Goal: Information Seeking & Learning: Learn about a topic

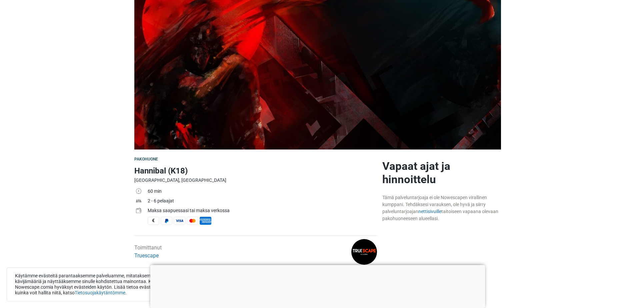
scroll to position [59, 0]
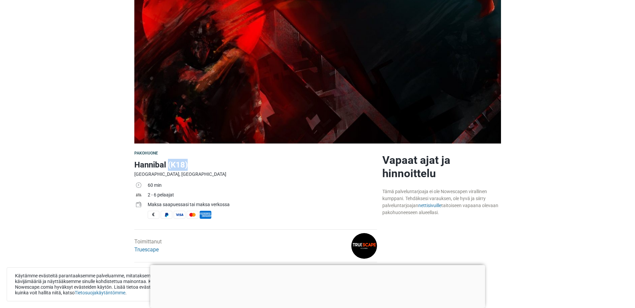
drag, startPoint x: 169, startPoint y: 165, endPoint x: 193, endPoint y: 168, distance: 24.5
click at [193, 168] on h1 "Hannibal (K18)" at bounding box center [255, 165] width 242 height 12
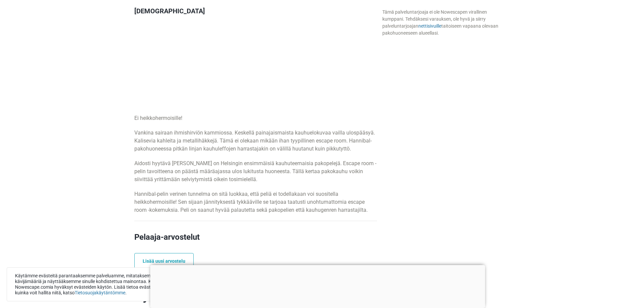
scroll to position [324, 0]
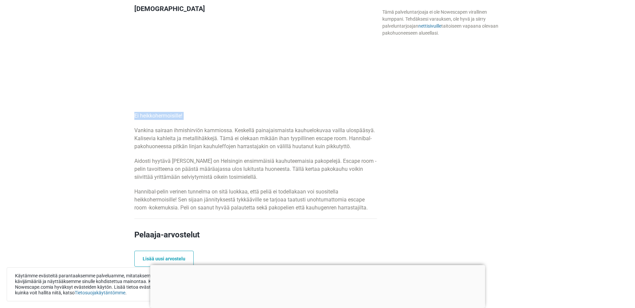
drag, startPoint x: 132, startPoint y: 118, endPoint x: 195, endPoint y: 121, distance: 63.0
click at [195, 121] on div "Pakohuone Hannibal (K18) [GEOGRAPHIC_DATA], [GEOGRAPHIC_DATA] 60 min 2 - 6 pela…" at bounding box center [256, 263] width 248 height 765
click at [194, 121] on div "Kuvaus Ei heikkohermoisille! Vankina sairaan ihmishirviön kammiossa. Keskellä p…" at bounding box center [255, 108] width 242 height 207
drag, startPoint x: 132, startPoint y: 130, endPoint x: 231, endPoint y: 133, distance: 99.3
click at [231, 133] on div "Pakohuone Hannibal (K18) [GEOGRAPHIC_DATA], [GEOGRAPHIC_DATA] 60 min 2 - 6 pela…" at bounding box center [256, 263] width 248 height 765
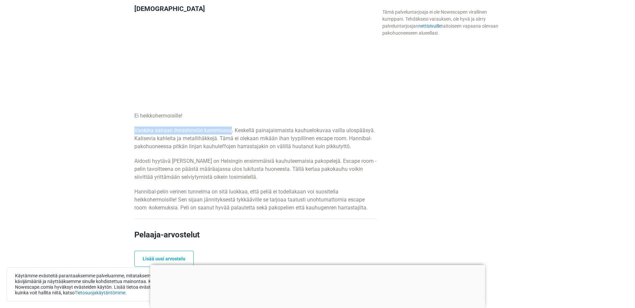
click at [231, 133] on p "Vankina sairaan ihmishirviön kammiossa. Keskellä painajaismaista kauhuelokuvaa …" at bounding box center [255, 139] width 242 height 24
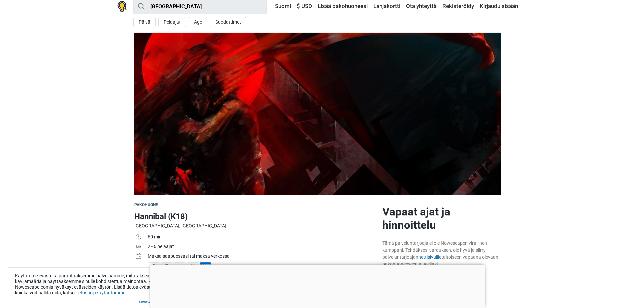
scroll to position [0, 0]
